Goal: Transaction & Acquisition: Purchase product/service

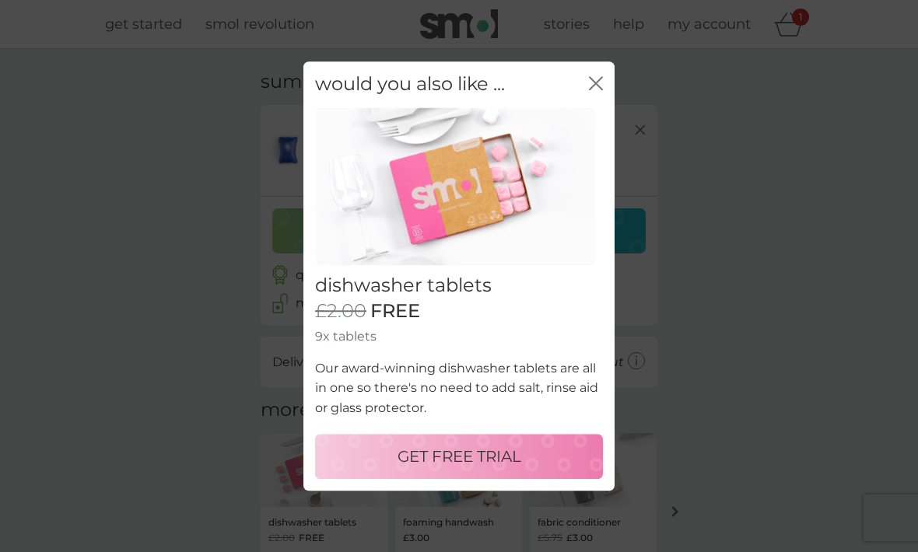
click at [534, 457] on div "GET FREE TRIAL" at bounding box center [459, 456] width 257 height 25
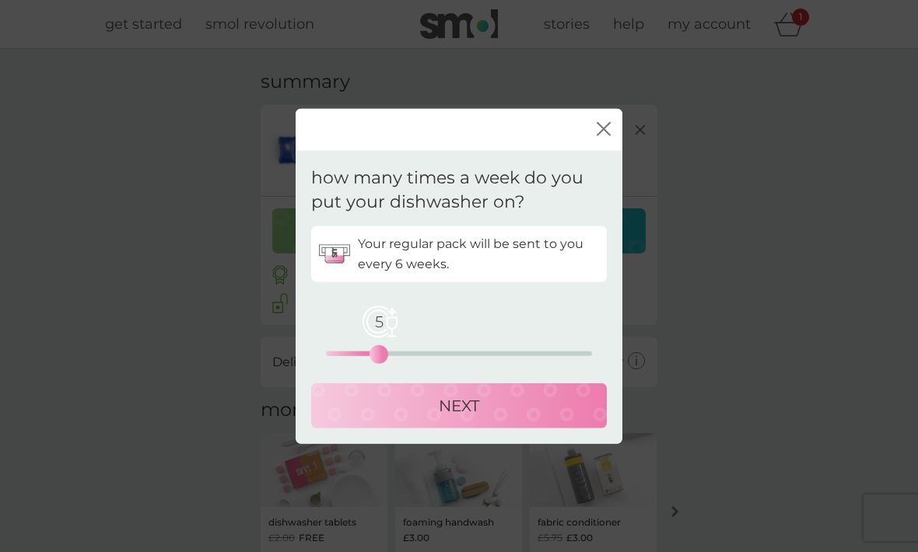
click at [528, 411] on div "NEXT" at bounding box center [459, 405] width 265 height 25
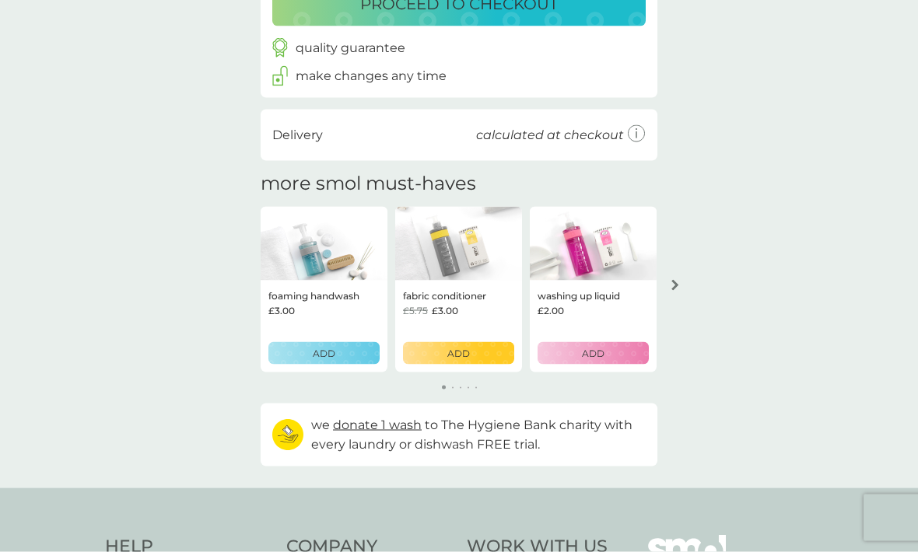
scroll to position [317, 0]
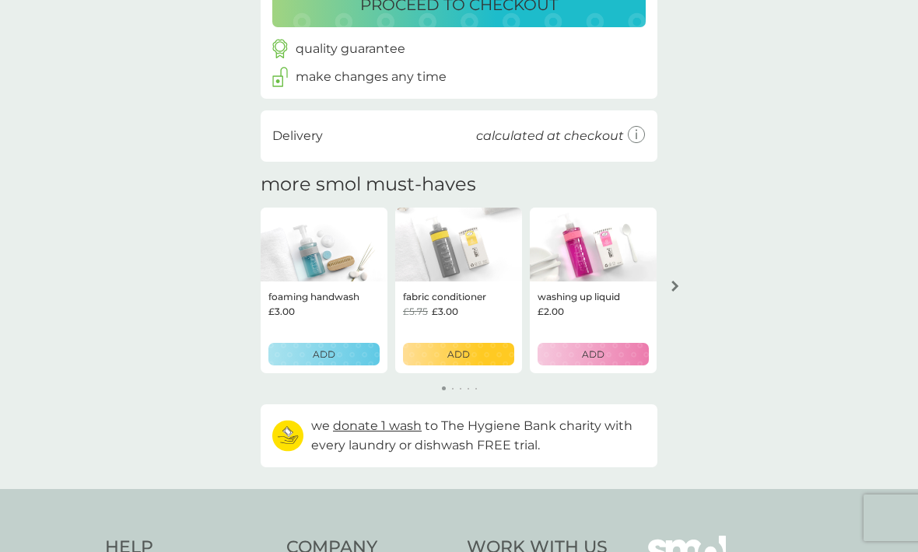
click at [678, 290] on button "arrow right" at bounding box center [675, 286] width 26 height 28
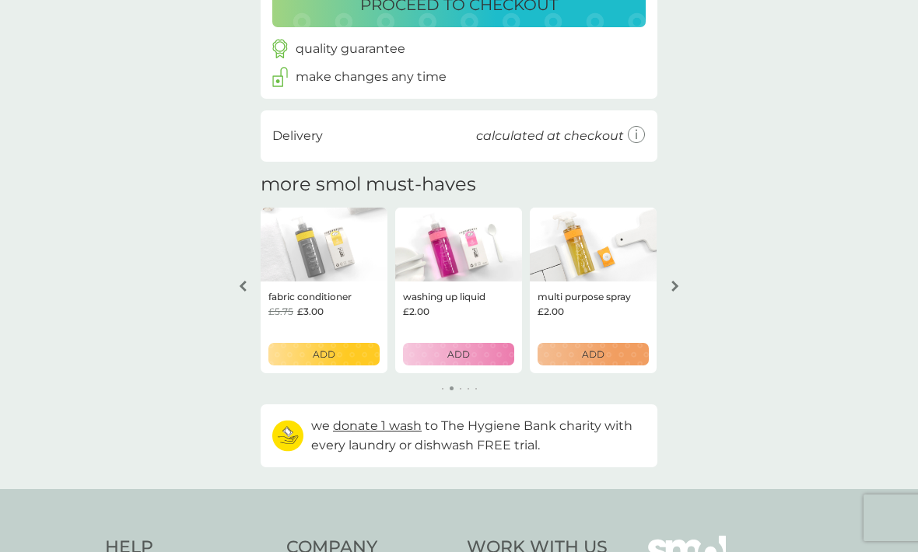
click at [615, 347] on div "ADD" at bounding box center [593, 354] width 91 height 15
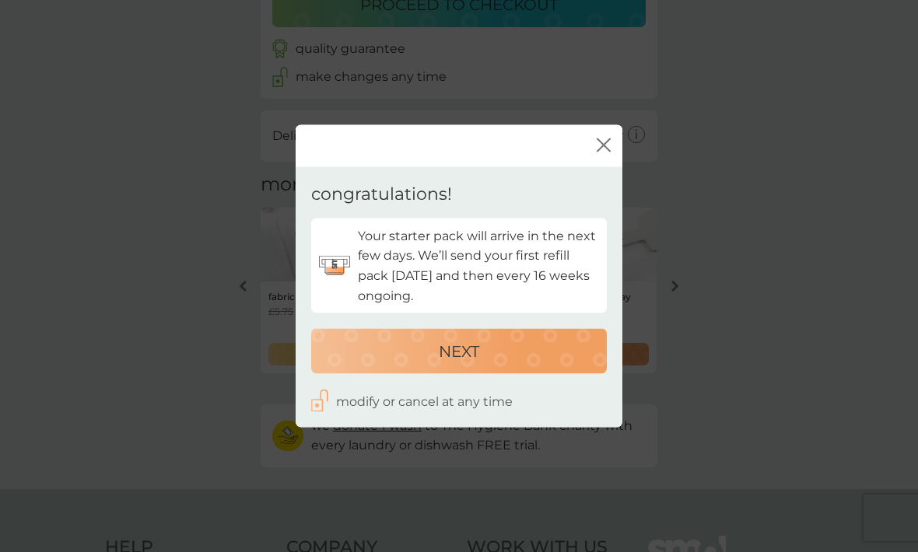
click at [566, 364] on div "NEXT" at bounding box center [459, 351] width 265 height 25
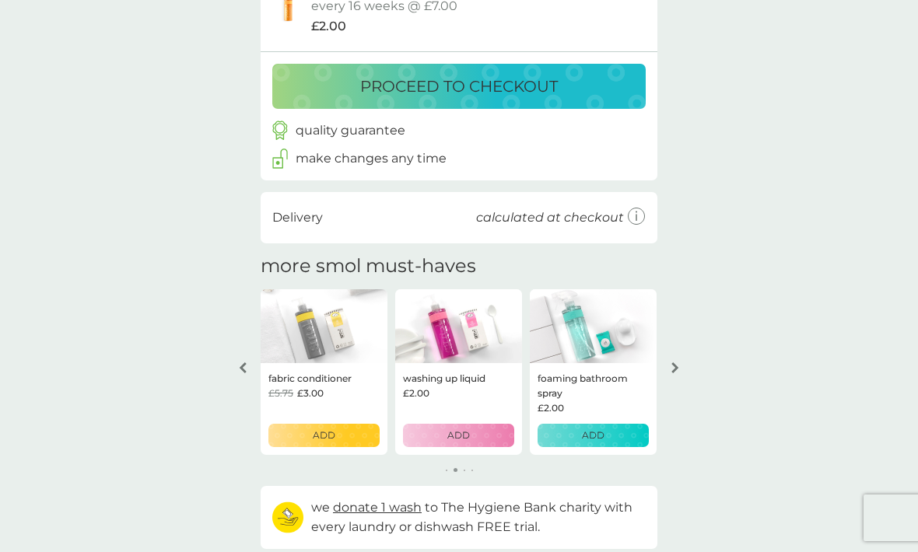
scroll to position [328, 0]
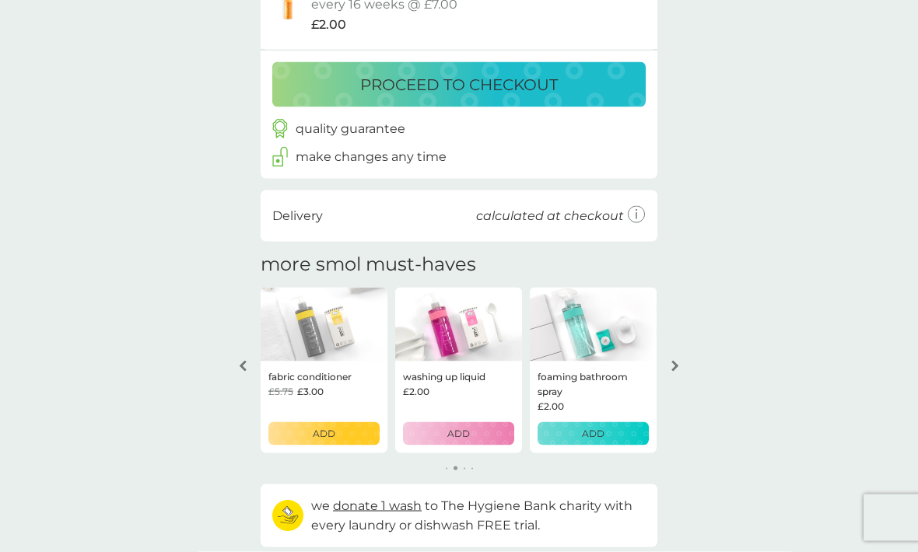
click at [604, 426] on p "ADD" at bounding box center [593, 433] width 23 height 15
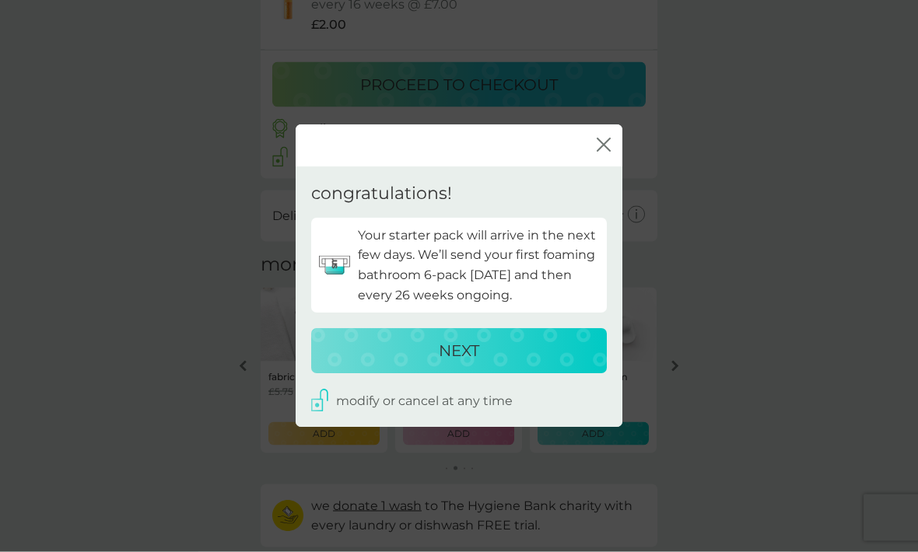
scroll to position [328, 0]
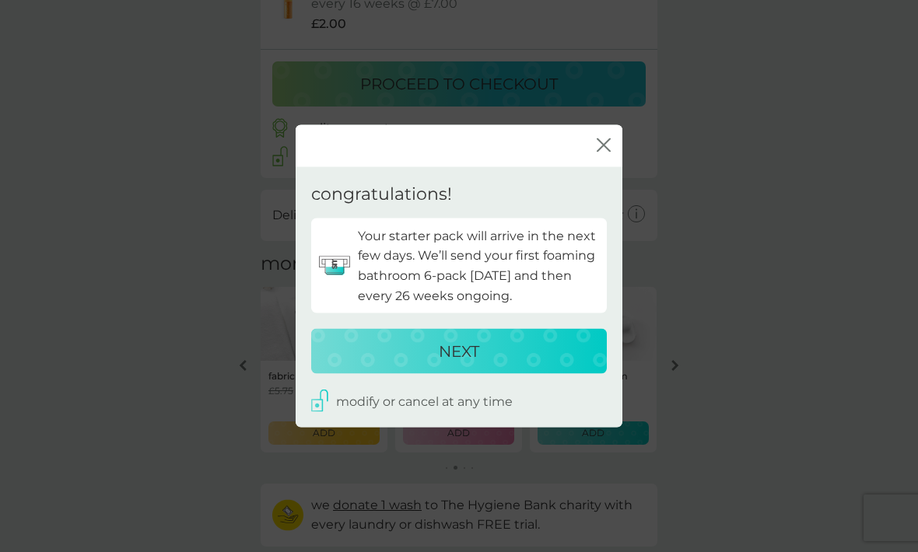
click at [564, 363] on button "NEXT" at bounding box center [459, 351] width 296 height 45
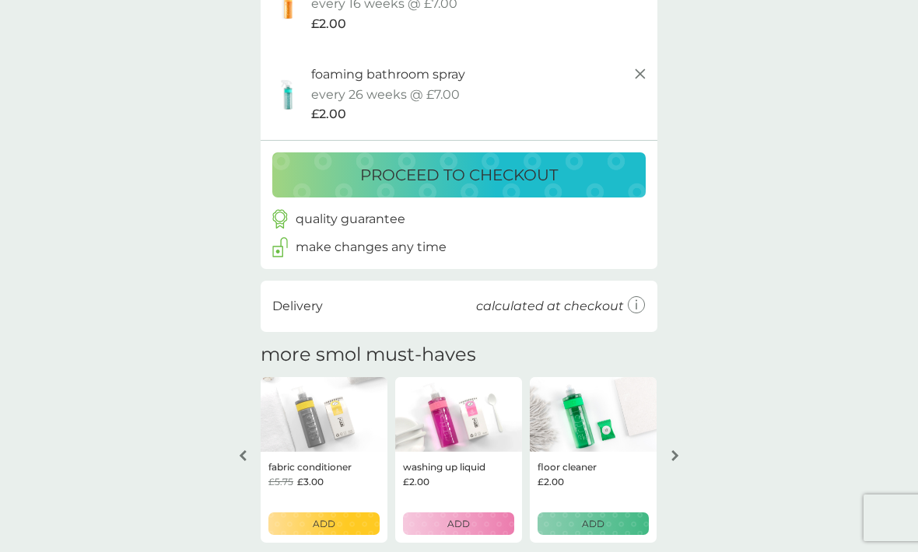
click at [678, 442] on button "arrow right" at bounding box center [675, 456] width 26 height 28
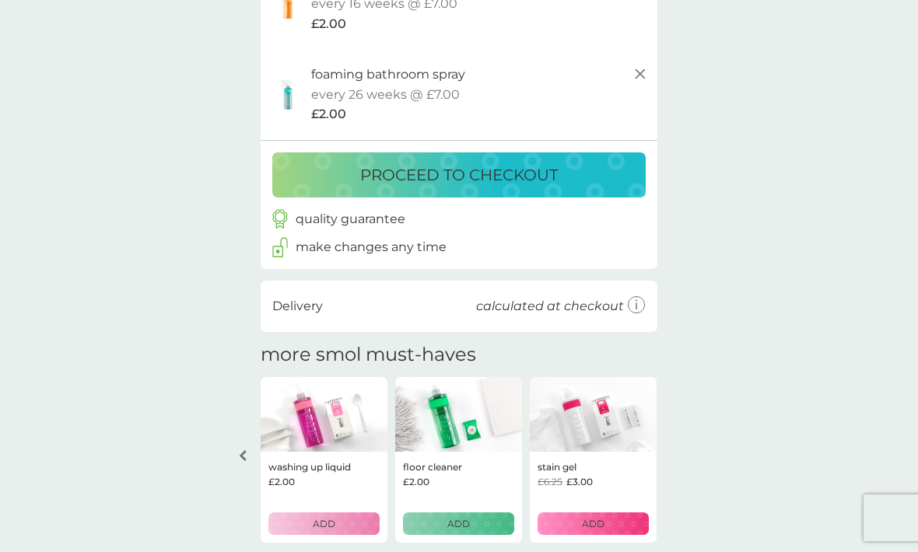
click at [235, 448] on button "arrow left" at bounding box center [243, 456] width 26 height 28
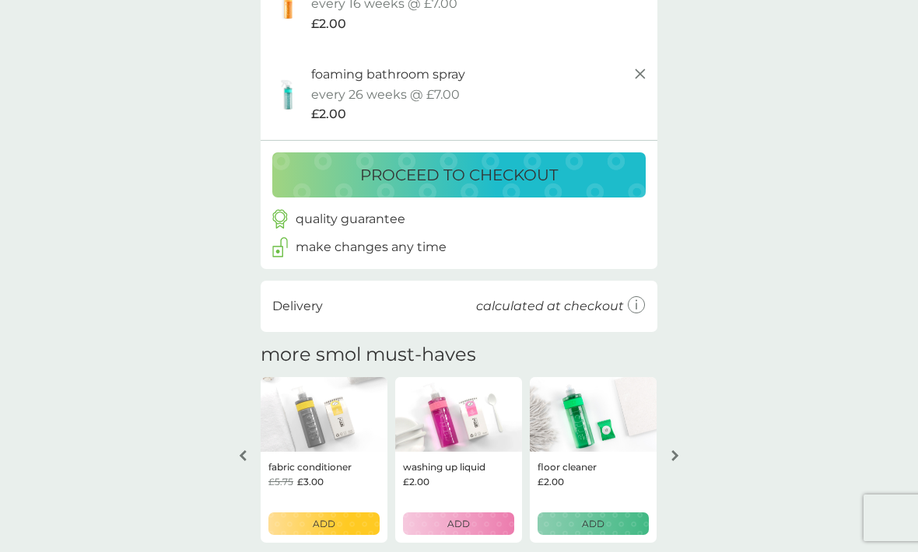
click at [477, 517] on div "ADD" at bounding box center [458, 524] width 91 height 15
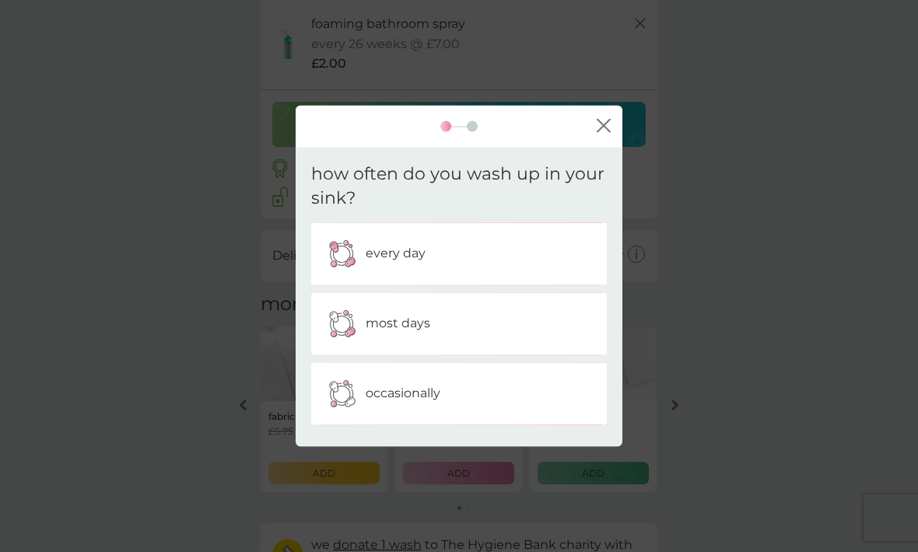
scroll to position [380, 0]
click at [535, 251] on div "every day" at bounding box center [459, 253] width 272 height 39
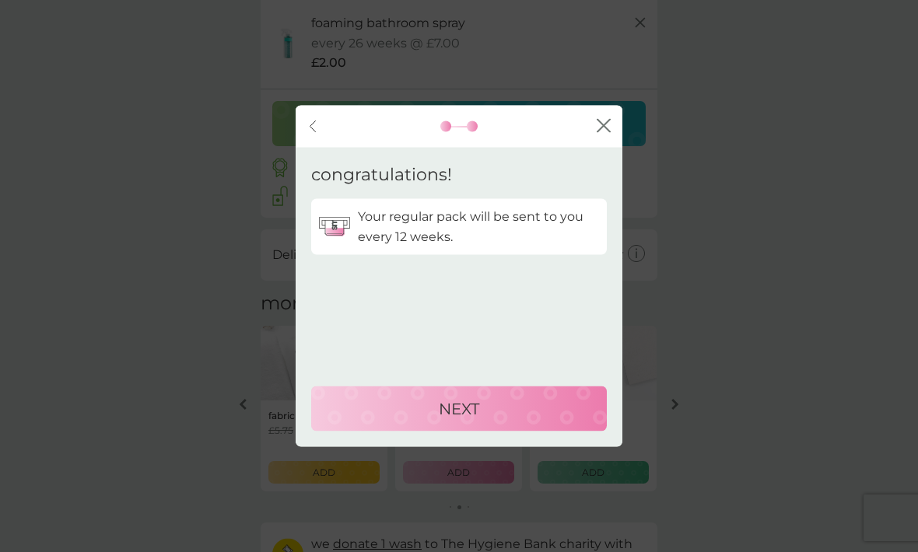
click at [556, 409] on div "NEXT" at bounding box center [459, 409] width 265 height 25
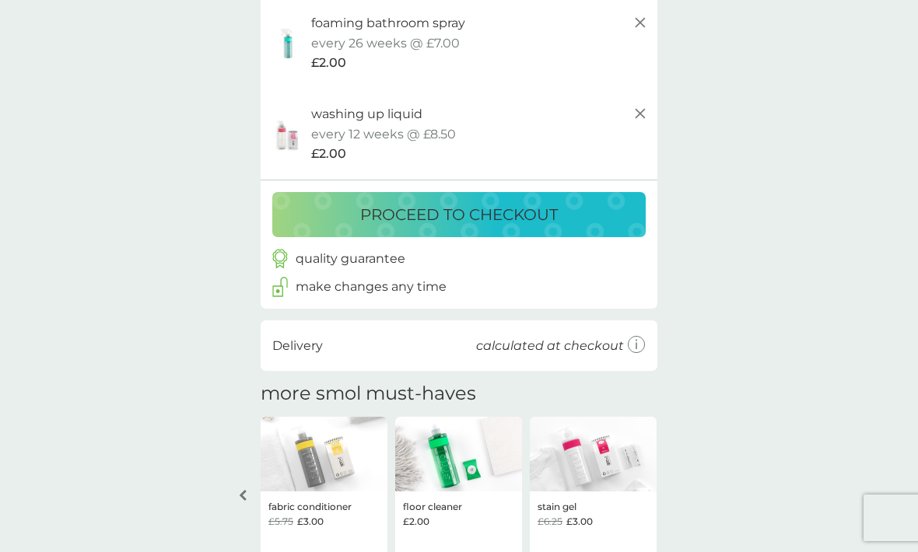
click at [555, 202] on p "proceed to checkout" at bounding box center [459, 214] width 198 height 25
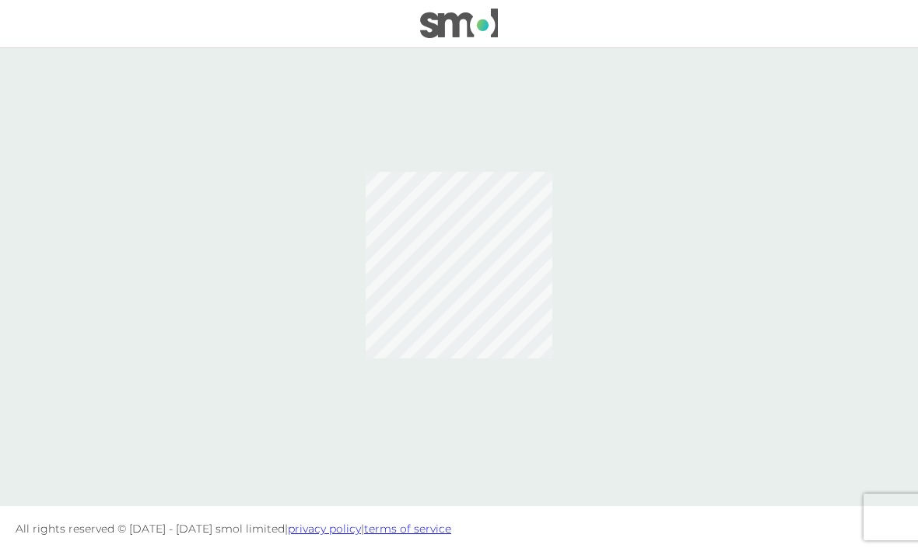
scroll to position [52, 0]
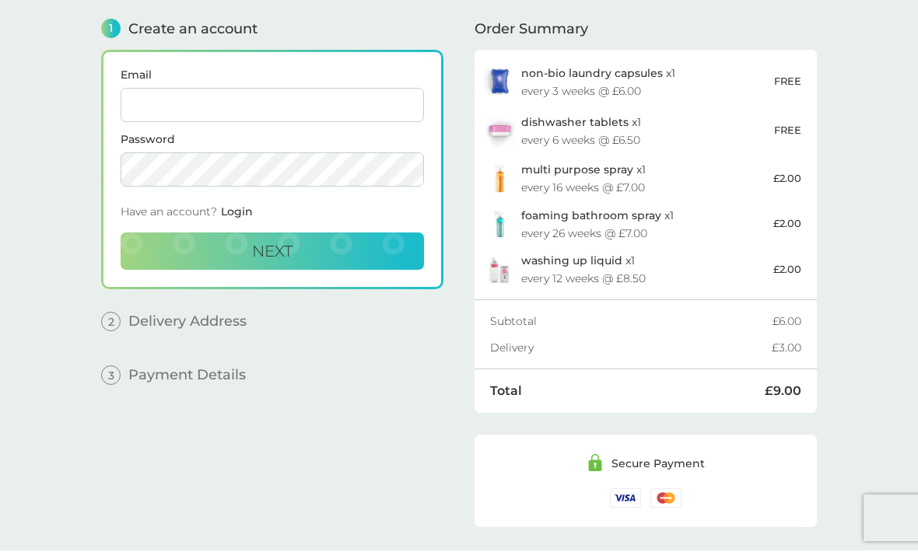
click at [162, 103] on input "Email" at bounding box center [272, 105] width 303 height 34
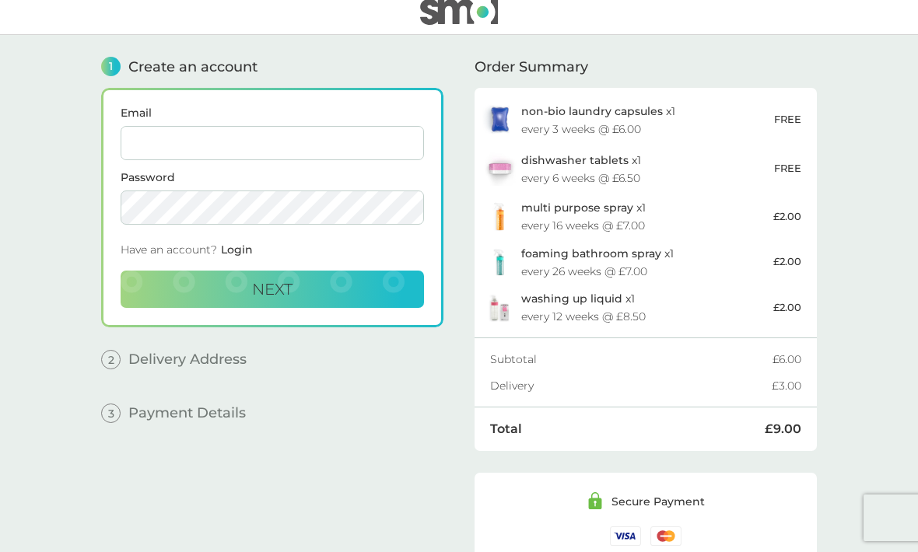
scroll to position [12, 0]
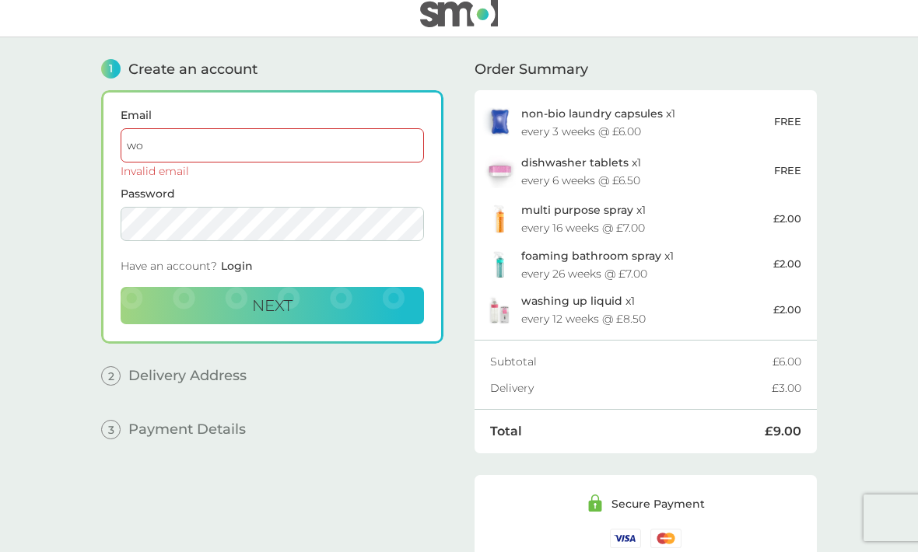
type input "w"
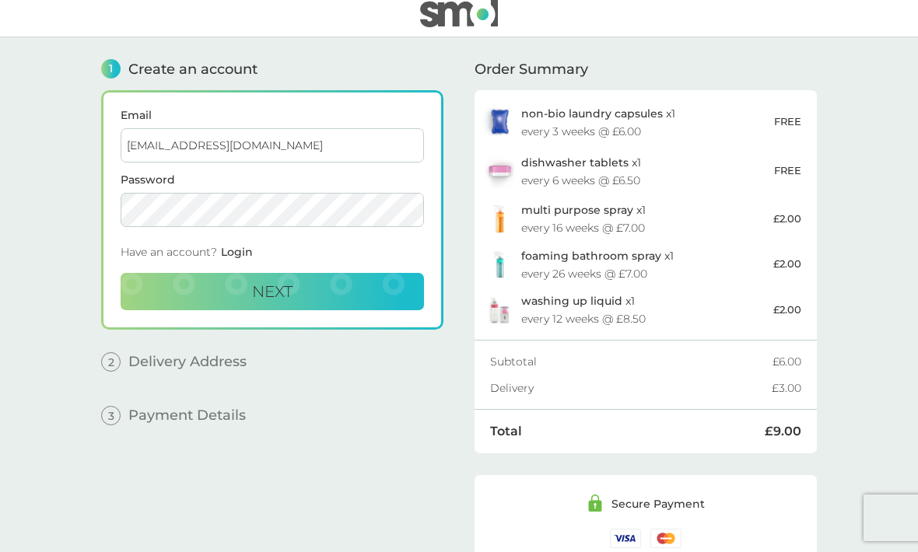
type input "lwolday@gmail.com"
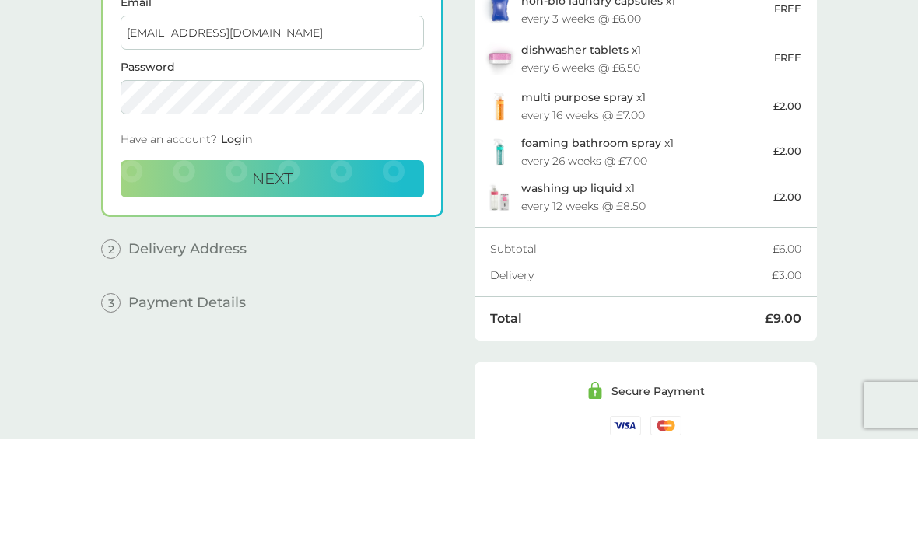
click at [154, 239] on div "Have an account? Login" at bounding box center [272, 256] width 303 height 34
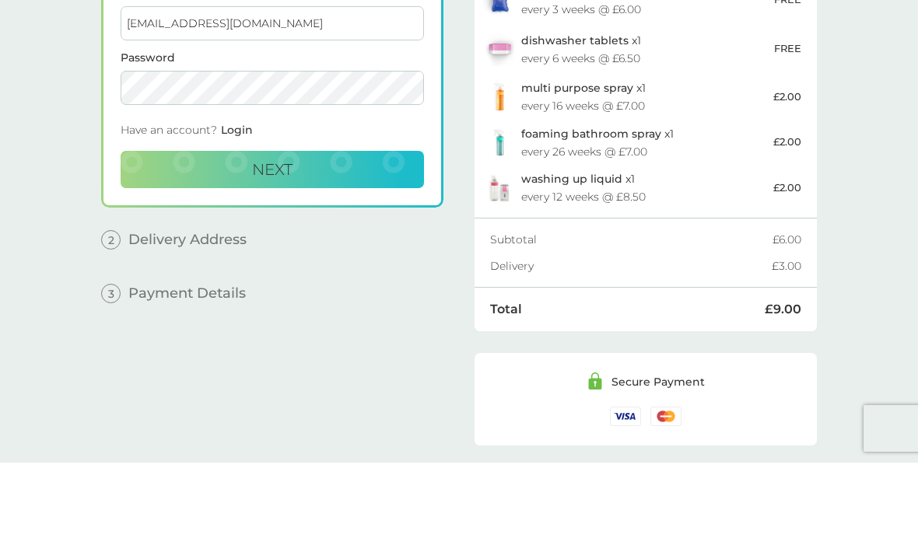
click at [342, 240] on button "Next" at bounding box center [272, 258] width 303 height 37
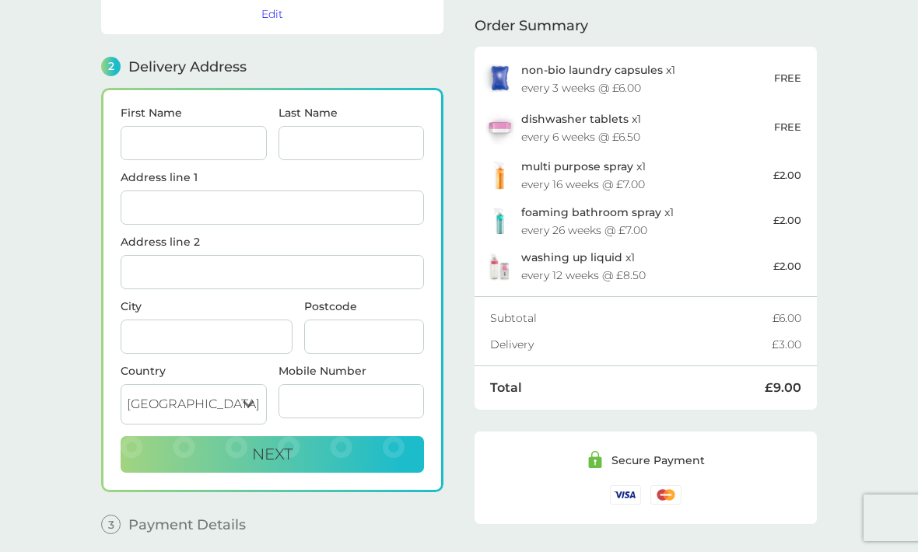
scroll to position [170, 0]
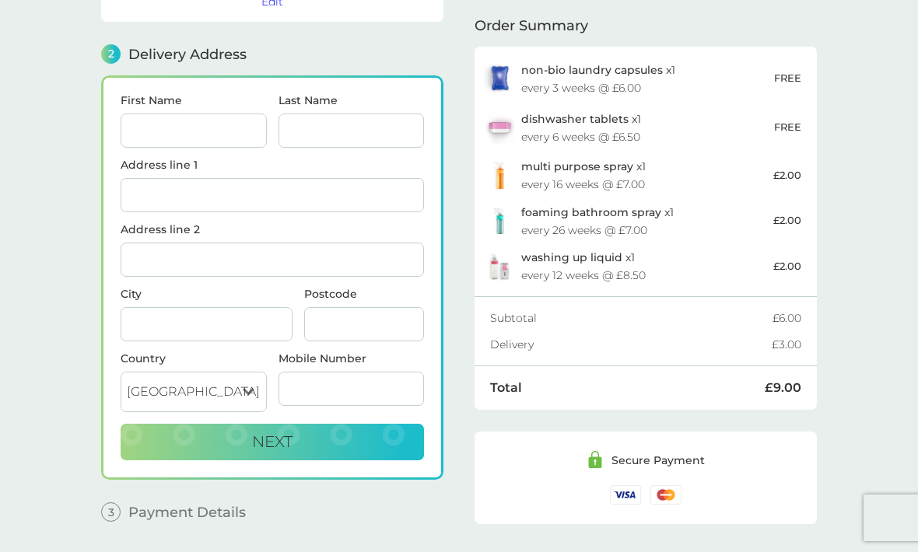
click at [160, 123] on input "First Name" at bounding box center [194, 131] width 146 height 34
type input "Luam"
click at [297, 131] on input "Last Name" at bounding box center [352, 131] width 146 height 34
type input "Wolday"
click at [148, 191] on input "Address line 1" at bounding box center [272, 195] width 303 height 34
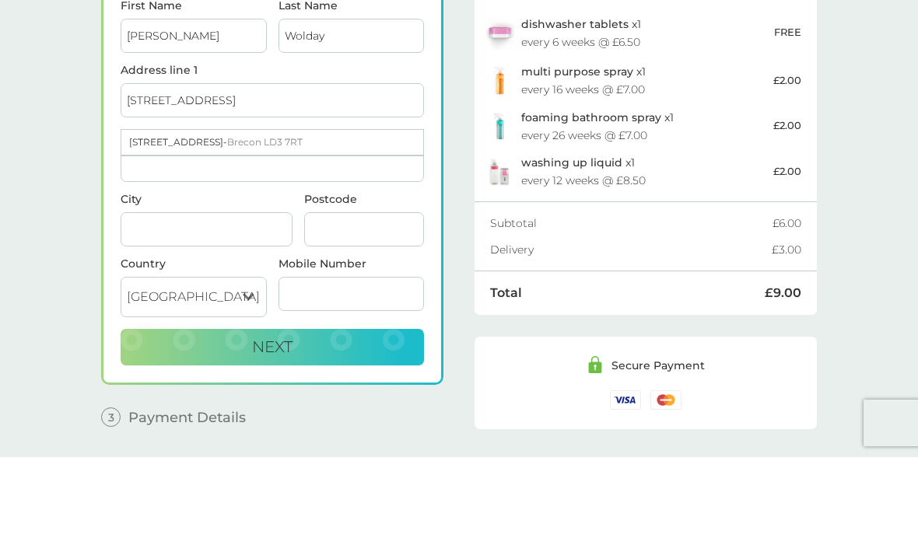
click at [184, 225] on div "33 Camden Road - Brecon LD3 7RT" at bounding box center [272, 237] width 302 height 25
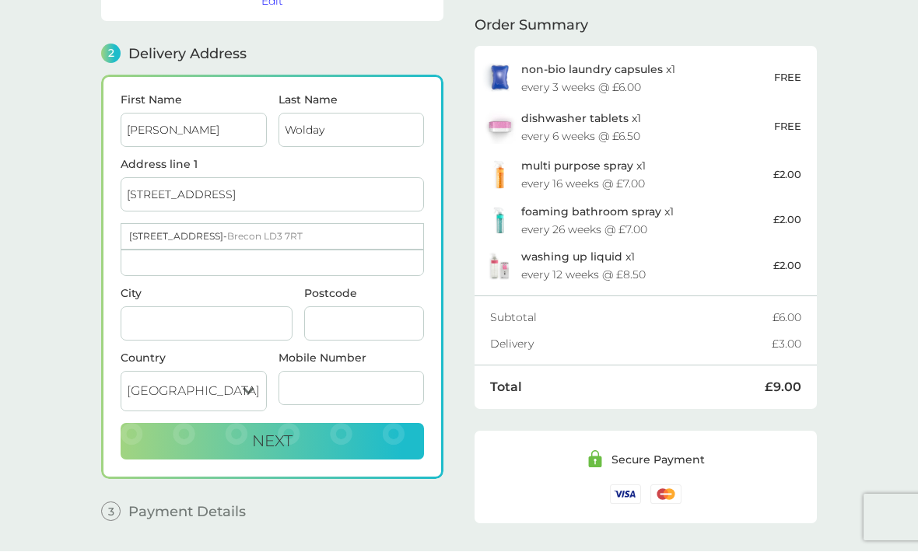
type input "33 Camden Road"
type input "Brecon"
type input "LD3 7RT"
click at [244, 394] on select "United Kingdom Jersey Guernsey Isle of Man" at bounding box center [194, 392] width 146 height 40
click at [371, 384] on input "Mobile Number" at bounding box center [352, 389] width 146 height 34
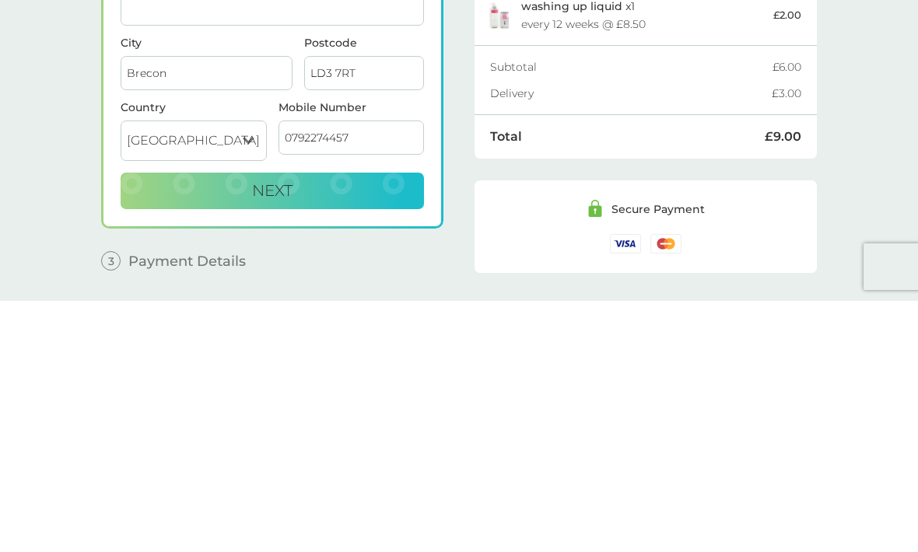
type input "07922744577"
click at [261, 433] on span "Next" at bounding box center [272, 442] width 40 height 19
checkbox input "true"
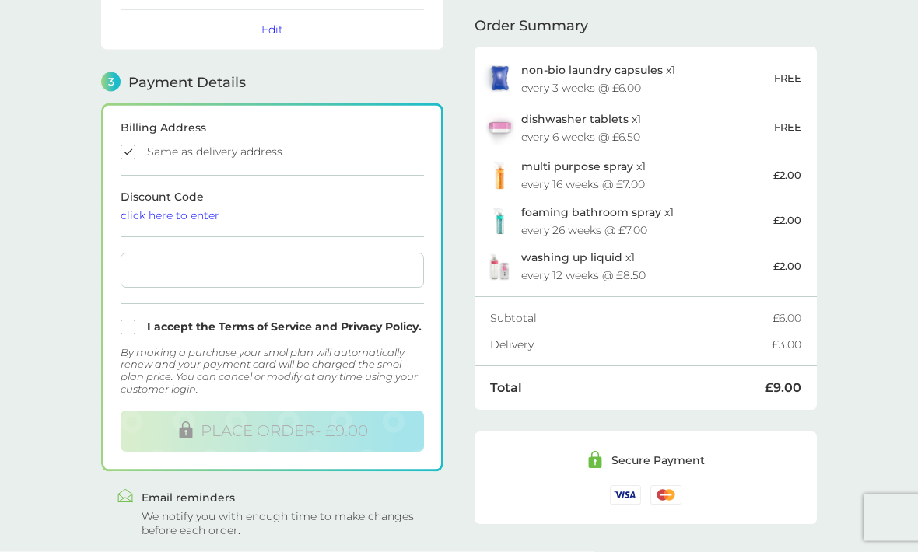
scroll to position [381, 0]
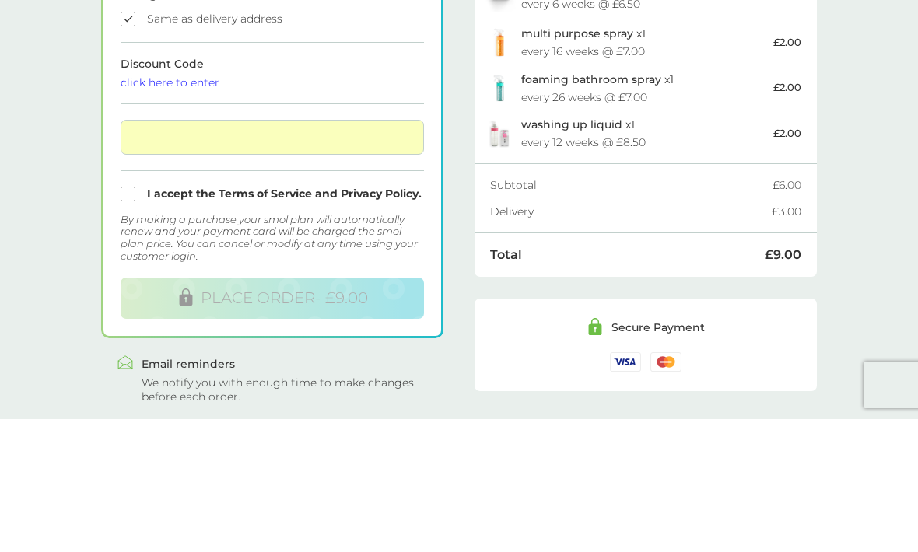
click at [130, 320] on input "checkbox" at bounding box center [272, 327] width 303 height 15
checkbox input "true"
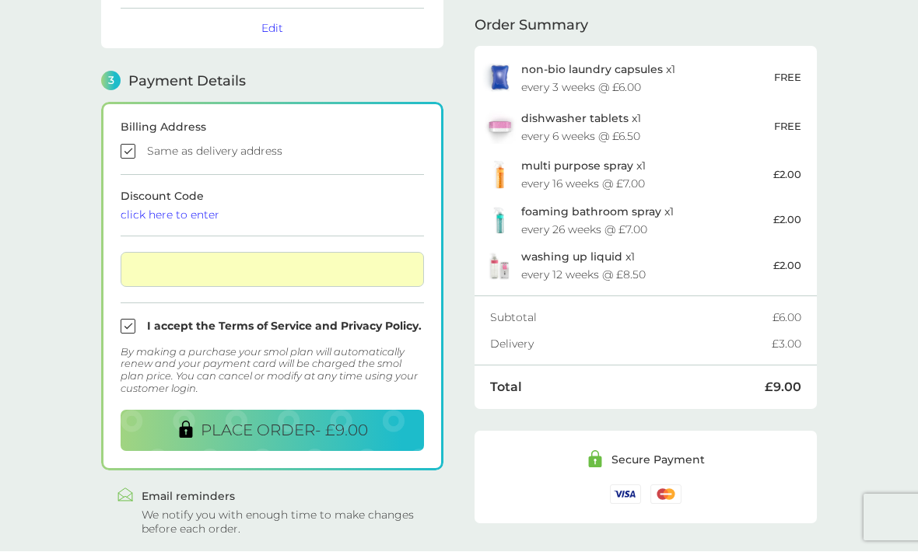
click at [226, 433] on span "PLACE ORDER - £9.00" at bounding box center [284, 431] width 167 height 19
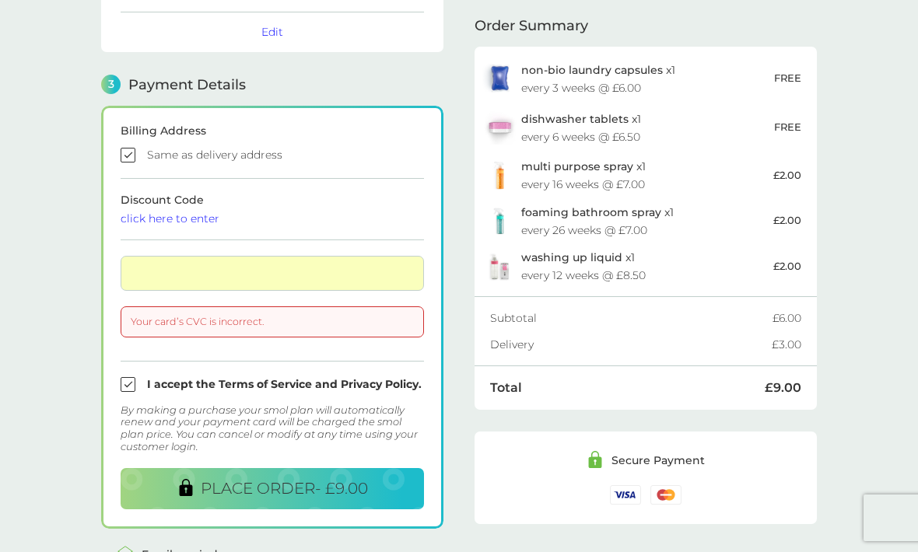
click at [181, 327] on div "Your card’s CVC is incorrect." at bounding box center [272, 322] width 303 height 31
click at [170, 322] on div "Your card’s CVC is incorrect." at bounding box center [272, 322] width 303 height 31
click at [166, 321] on div "Your card’s CVC is incorrect." at bounding box center [272, 322] width 303 height 31
click at [188, 321] on div "Your card’s CVC is incorrect." at bounding box center [272, 322] width 303 height 31
click at [57, 267] on main "1 Create an account lwolday@gmail.com Edit 2 Delivery Address Luam Wolday 33 Ca…" at bounding box center [459, 144] width 918 height 947
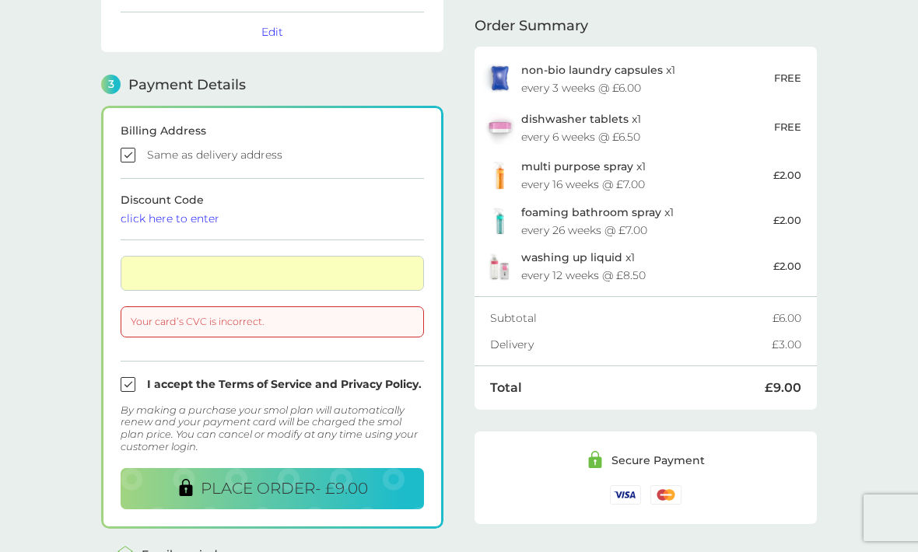
click at [170, 326] on div "Your card’s CVC is incorrect." at bounding box center [272, 322] width 303 height 31
click at [153, 324] on div "Your card’s CVC is incorrect." at bounding box center [272, 322] width 303 height 31
click at [67, 387] on main "1 Create an account lwolday@gmail.com Edit 2 Delivery Address Luam Wolday 33 Ca…" at bounding box center [459, 144] width 918 height 947
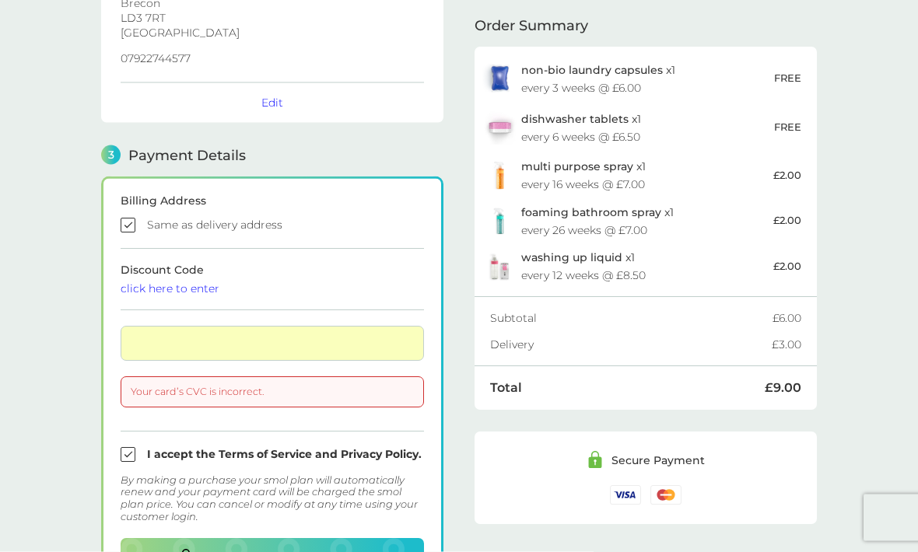
scroll to position [308, 0]
click at [163, 398] on div "Your card’s CVC is incorrect." at bounding box center [272, 392] width 303 height 31
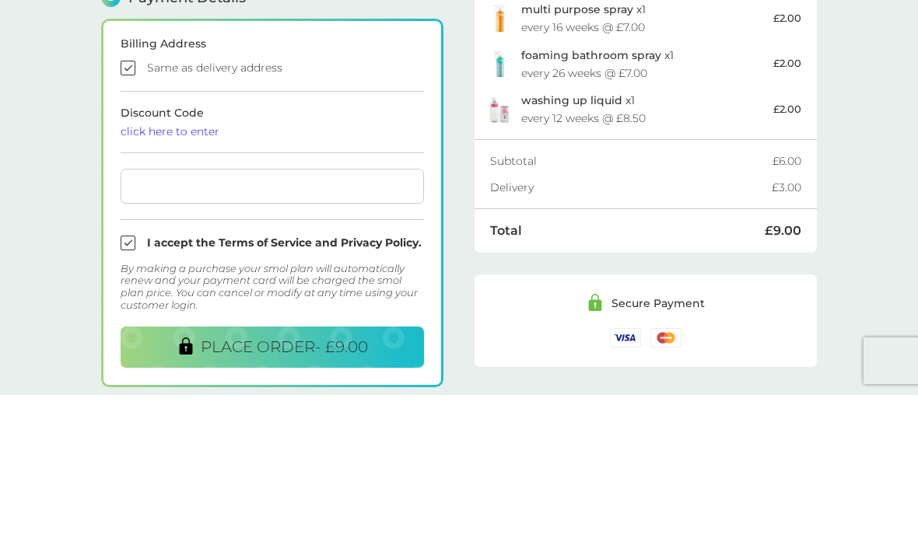
scroll to position [381, 0]
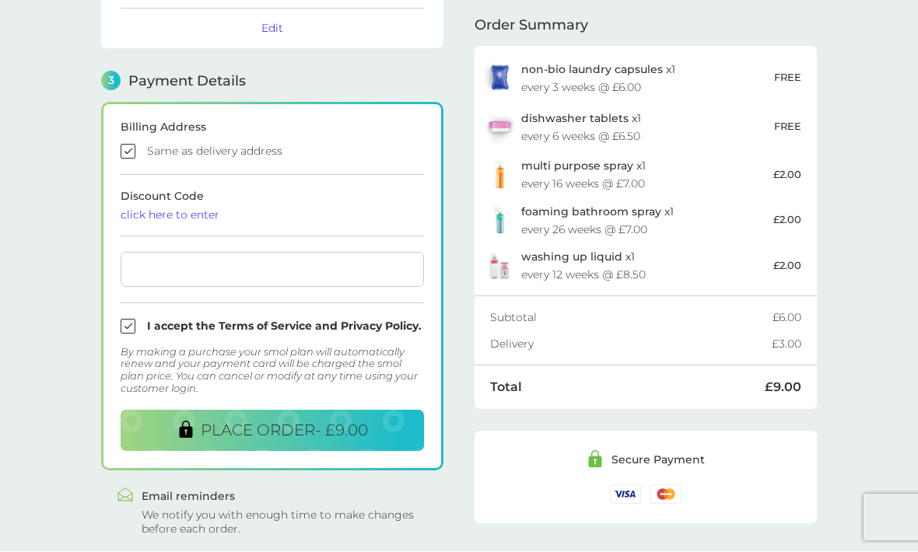
click at [238, 429] on span "PLACE ORDER - £9.00" at bounding box center [284, 431] width 167 height 19
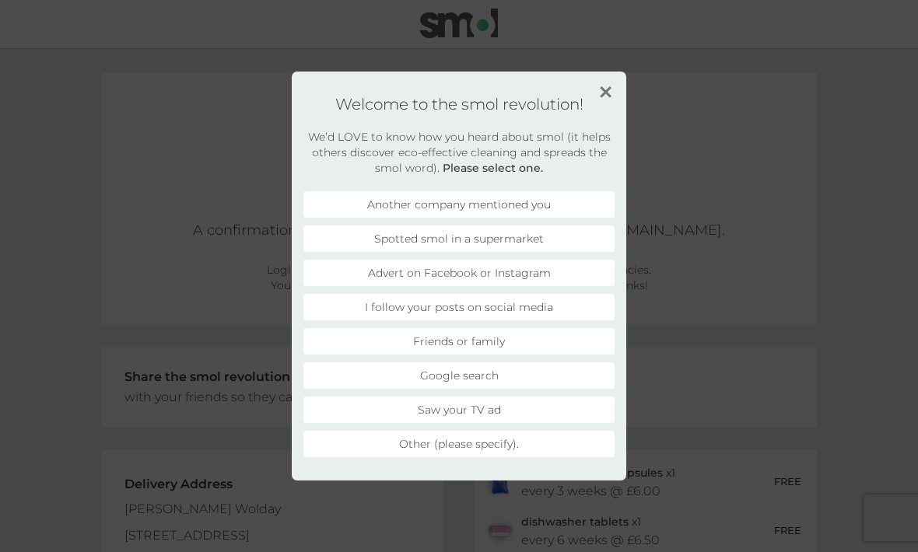
click at [436, 337] on li "Friends or family" at bounding box center [458, 341] width 311 height 26
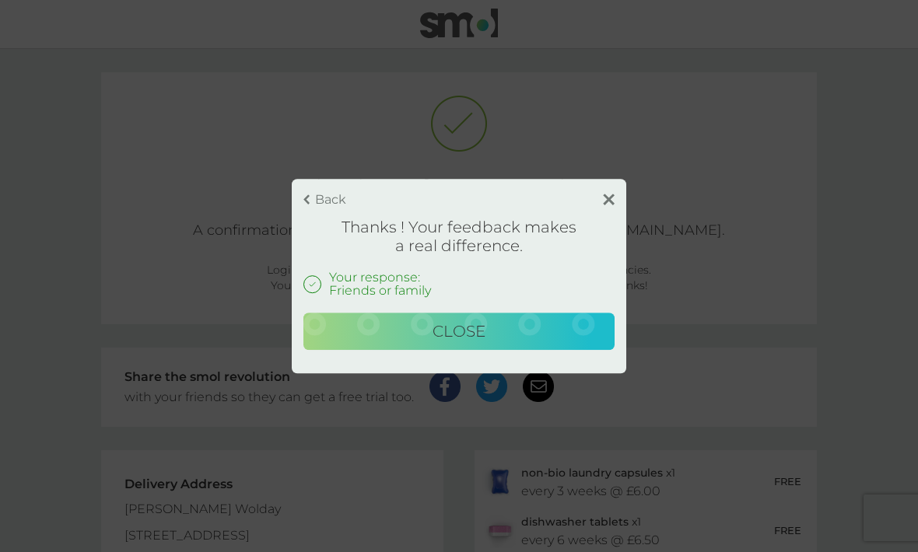
click at [443, 337] on span "Close" at bounding box center [459, 331] width 53 height 19
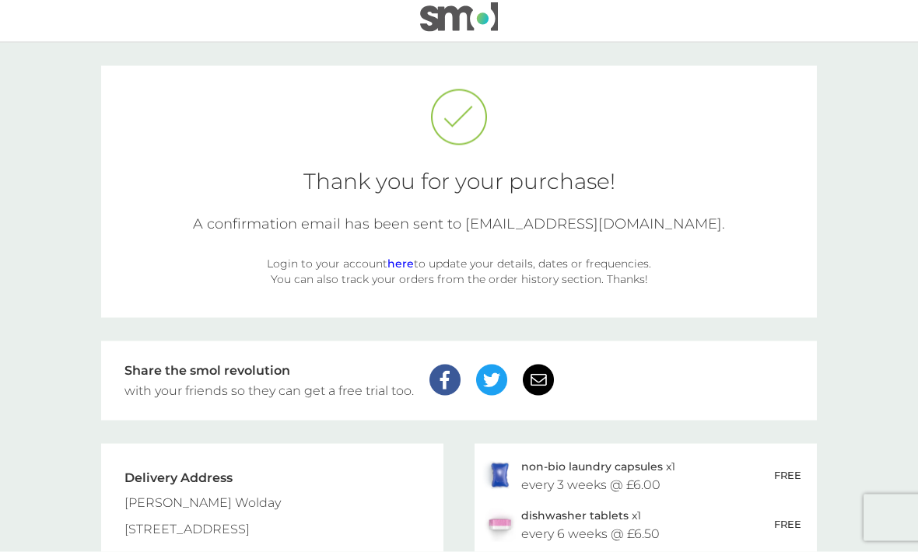
scroll to position [7, 0]
click at [401, 266] on link "here" at bounding box center [400, 263] width 26 height 14
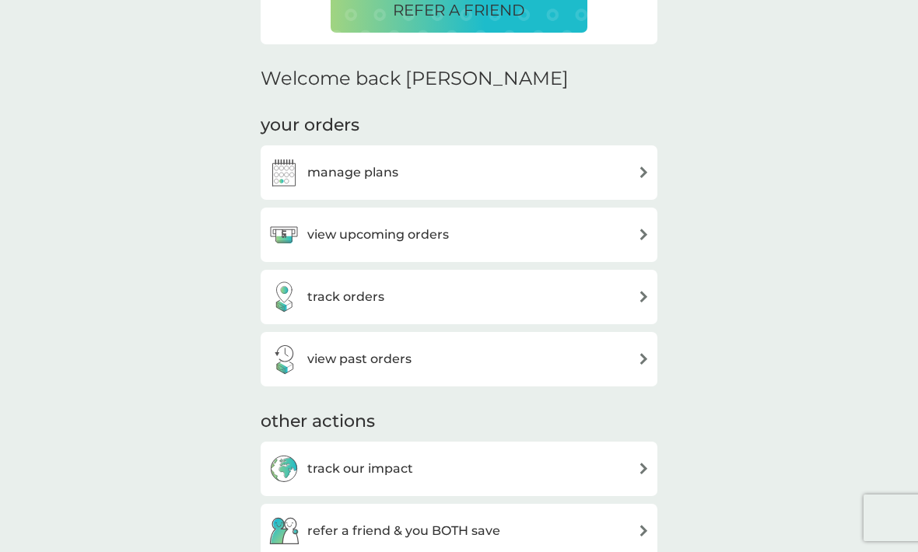
scroll to position [413, 0]
click at [634, 176] on div "manage plans" at bounding box center [458, 171] width 381 height 31
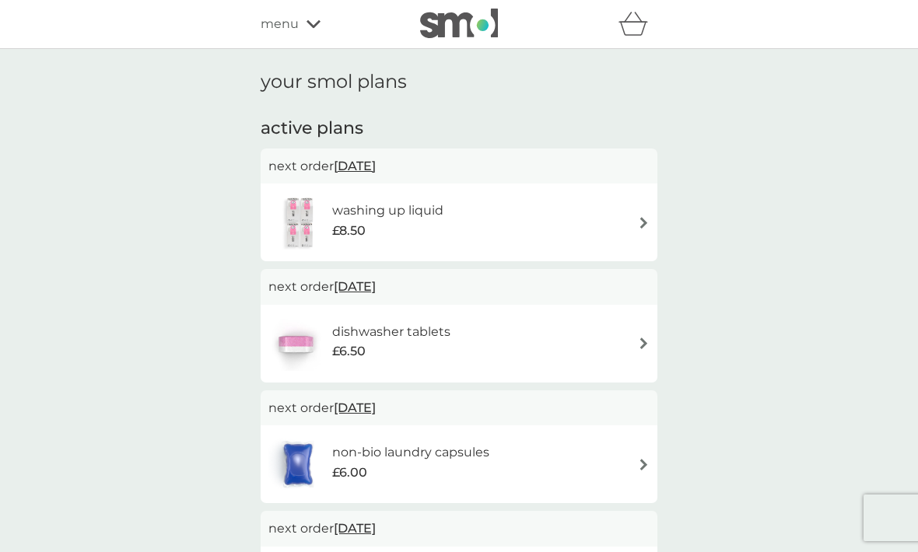
click at [641, 461] on img at bounding box center [644, 465] width 12 height 12
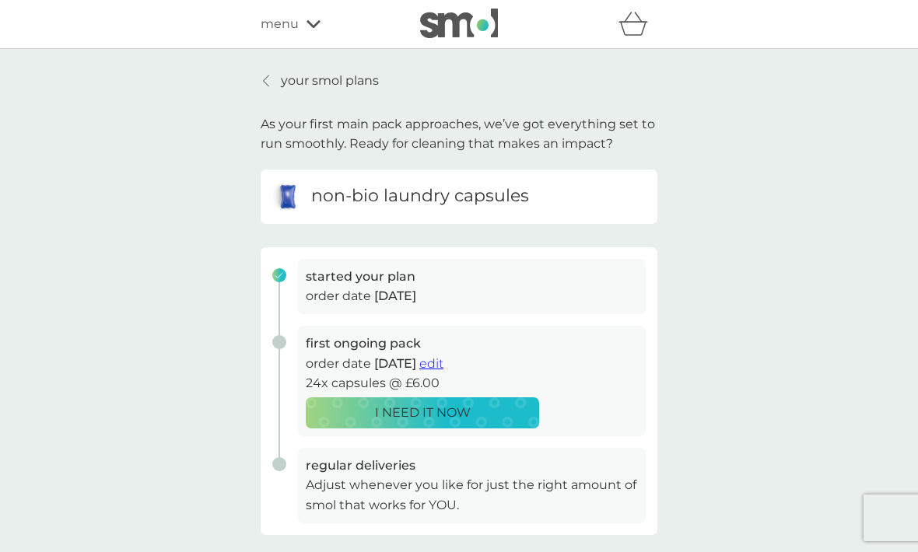
click at [272, 77] on div at bounding box center [266, 81] width 11 height 12
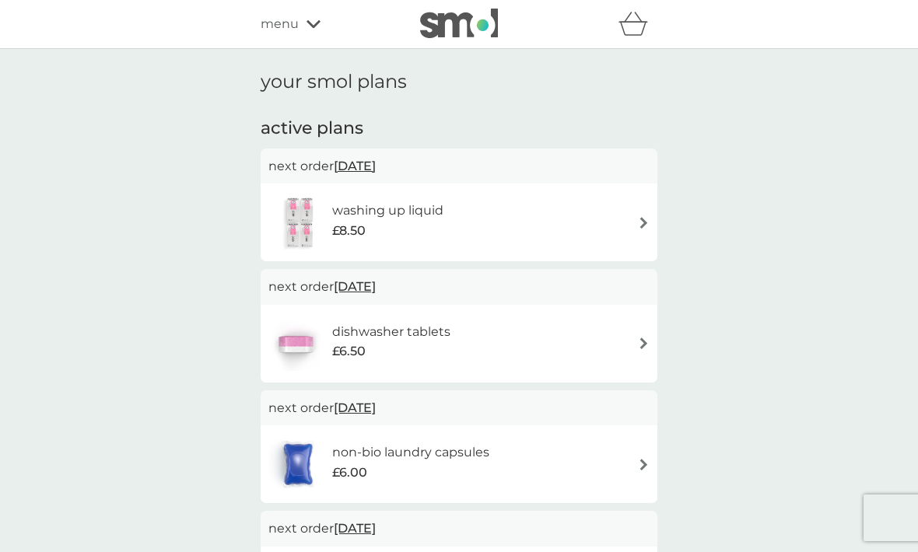
click at [303, 26] on div "menu" at bounding box center [327, 24] width 132 height 20
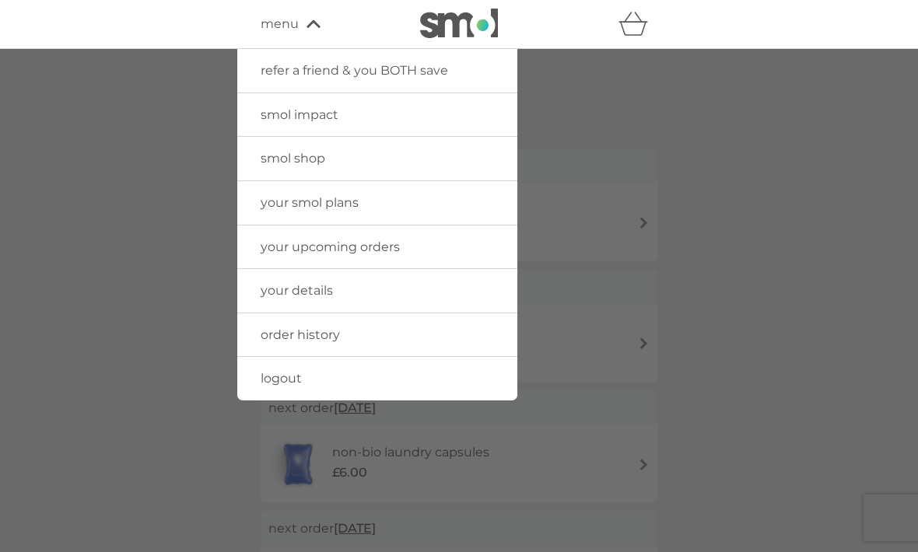
click at [296, 156] on span "smol shop" at bounding box center [293, 158] width 65 height 15
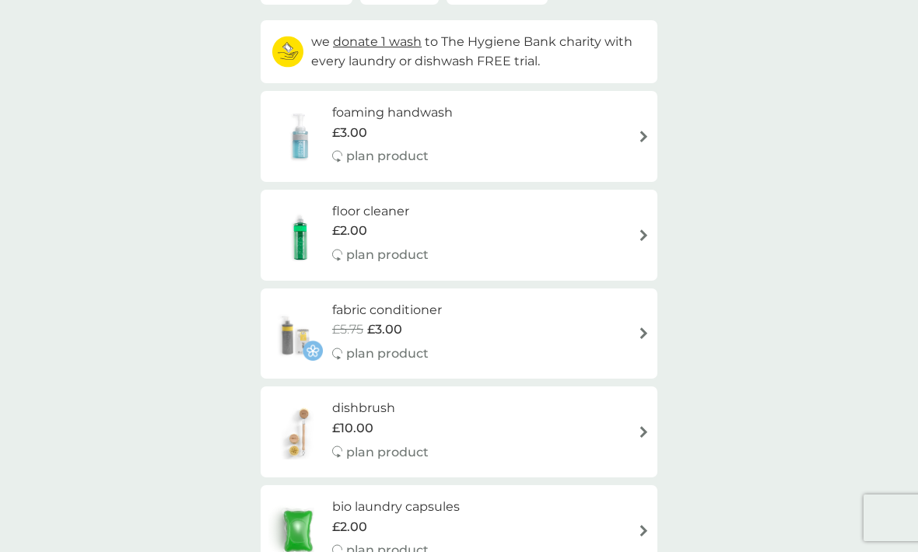
scroll to position [164, 0]
